Goal: Task Accomplishment & Management: Use online tool/utility

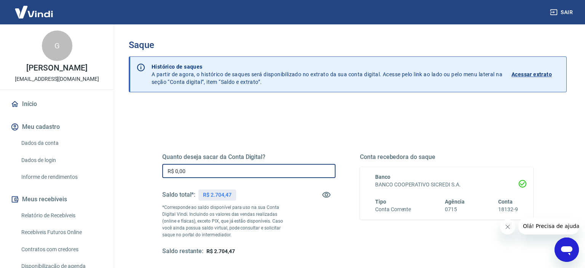
click at [174, 169] on input "R$ 0,00" at bounding box center [248, 171] width 173 height 14
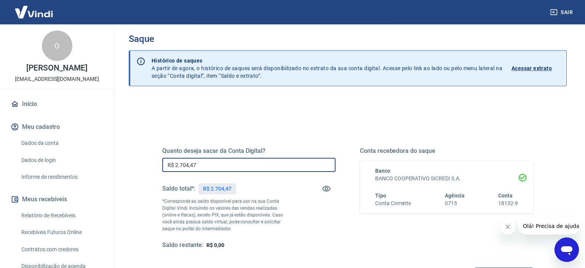
scroll to position [108, 0]
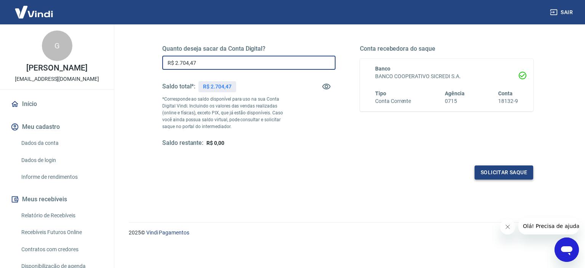
type input "R$ 2.704,47"
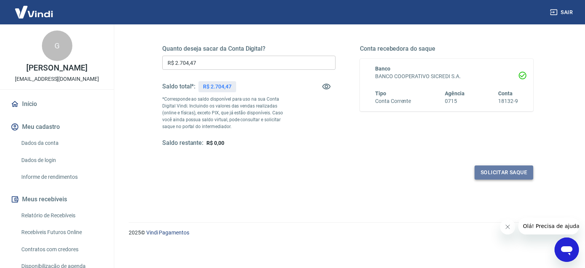
click at [499, 169] on button "Solicitar saque" at bounding box center [503, 172] width 59 height 14
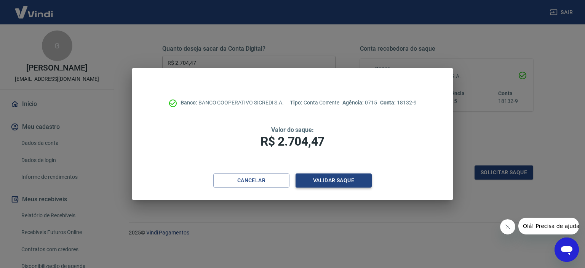
click at [338, 181] on button "Validar saque" at bounding box center [333, 180] width 76 height 14
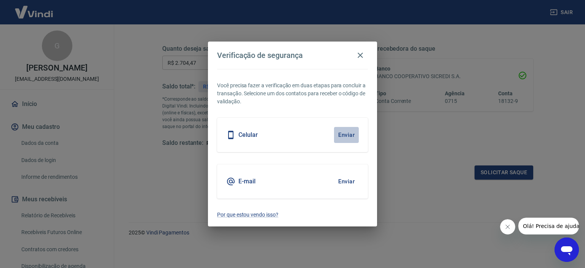
click at [342, 136] on button "Enviar" at bounding box center [346, 135] width 25 height 16
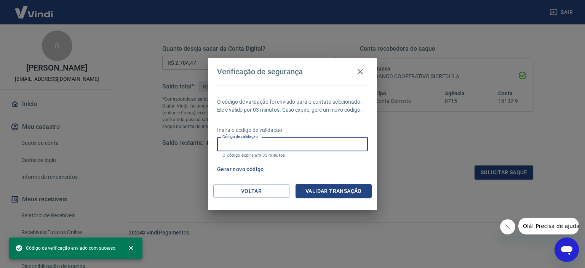
click at [234, 142] on input "Código de validação" at bounding box center [292, 144] width 151 height 14
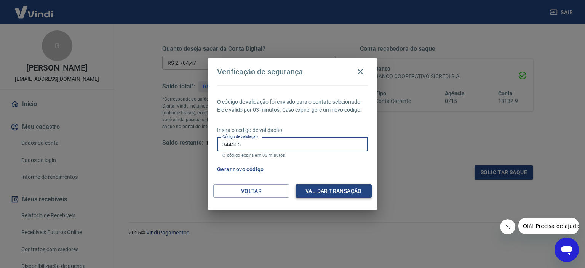
type input "344505"
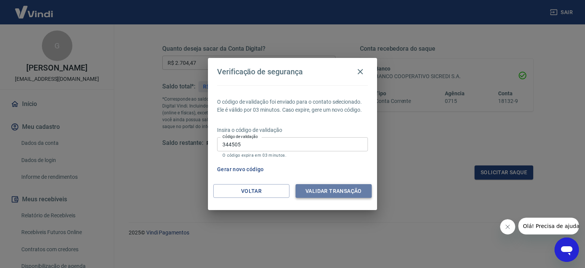
click at [346, 188] on button "Validar transação" at bounding box center [333, 191] width 76 height 14
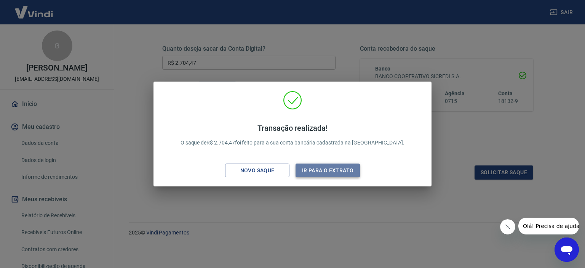
click at [321, 169] on button "Ir para o extrato" at bounding box center [327, 170] width 64 height 14
